Goal: Task Accomplishment & Management: Complete application form

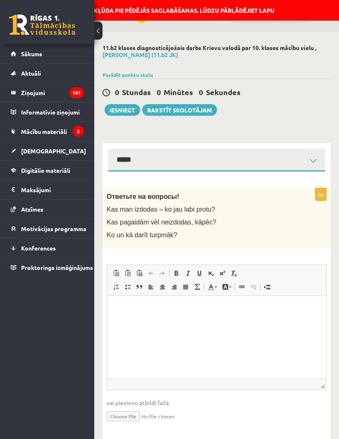
select select "**********"
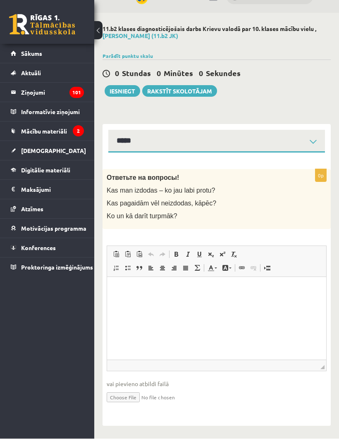
click at [125, 92] on button "Iesniegt" at bounding box center [123, 92] width 36 height 12
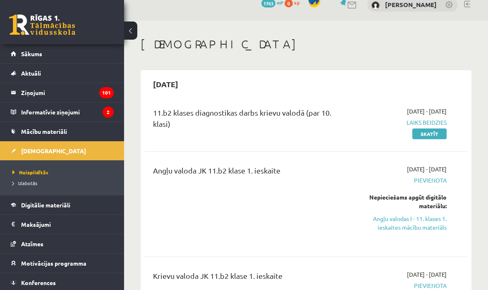
scroll to position [12, 0]
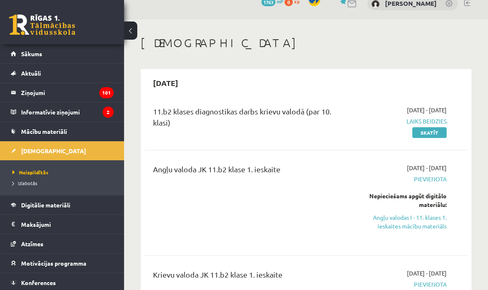
click at [430, 127] on link "Skatīt" at bounding box center [430, 132] width 34 height 11
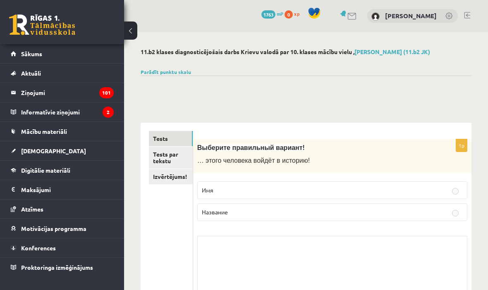
click at [184, 156] on link "Tests par tekstu" at bounding box center [171, 158] width 44 height 22
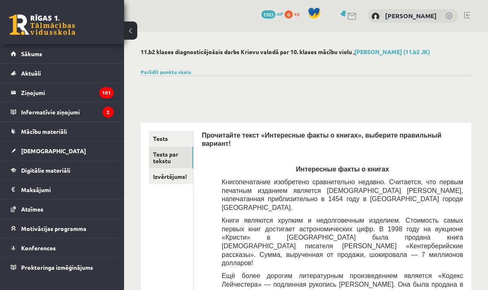
click at [37, 151] on span "[DEMOGRAPHIC_DATA]" at bounding box center [53, 150] width 65 height 7
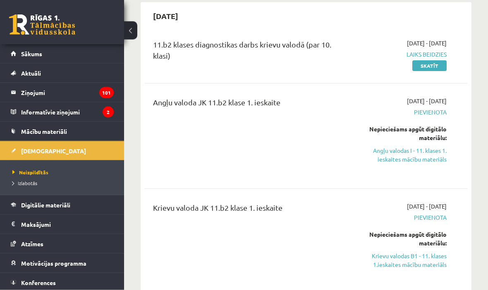
scroll to position [79, 0]
click at [425, 154] on link "Angļu valodas I - 11. klases 1. ieskaites mācību materiāls" at bounding box center [402, 154] width 90 height 17
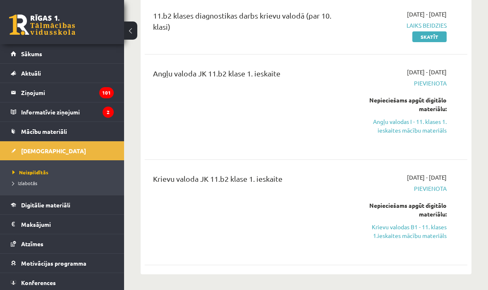
scroll to position [108, 0]
click at [400, 230] on link "Krievu valodas B1 - 11. klases 1.ieskaites mācību materiāls" at bounding box center [402, 232] width 90 height 17
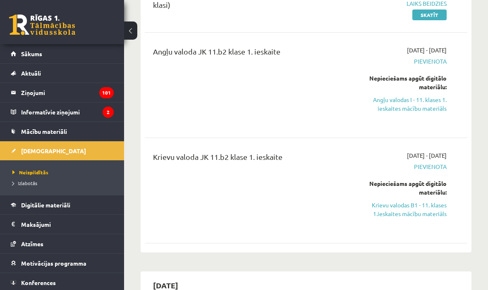
scroll to position [131, 0]
click at [394, 209] on link "Krievu valodas B1 - 11. klases 1.ieskaites mācību materiāls" at bounding box center [402, 209] width 90 height 17
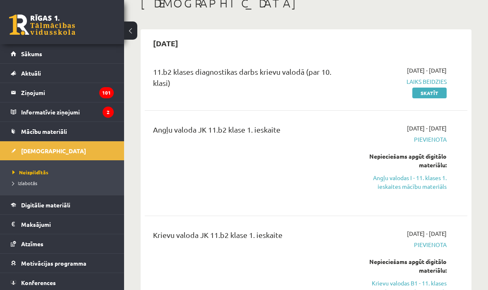
scroll to position [0, 0]
